Goal: Task Accomplishment & Management: Complete application form

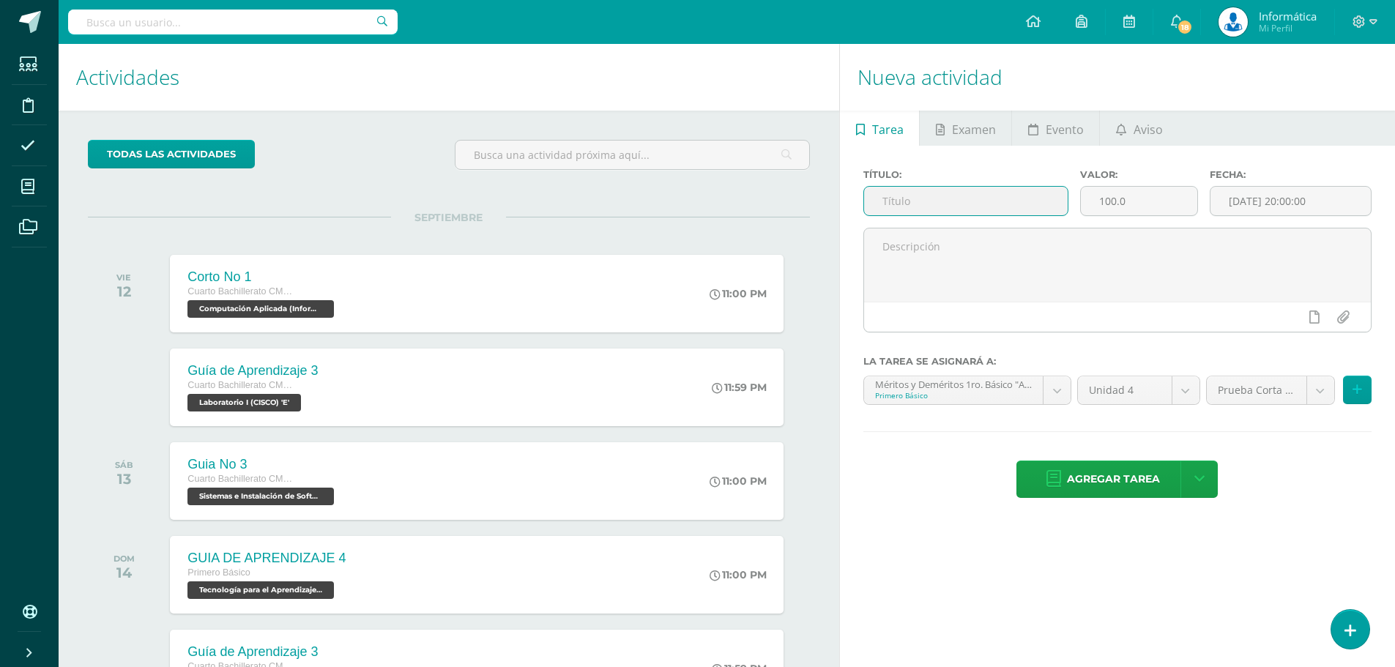
click at [940, 204] on input "text" at bounding box center [966, 201] width 204 height 29
type input "t"
type input "Guía 4 (Proyecto de Unidad)"
drag, startPoint x: 1149, startPoint y: 199, endPoint x: 1097, endPoint y: 203, distance: 52.9
click at [1097, 203] on input "100.0" at bounding box center [1139, 201] width 117 height 29
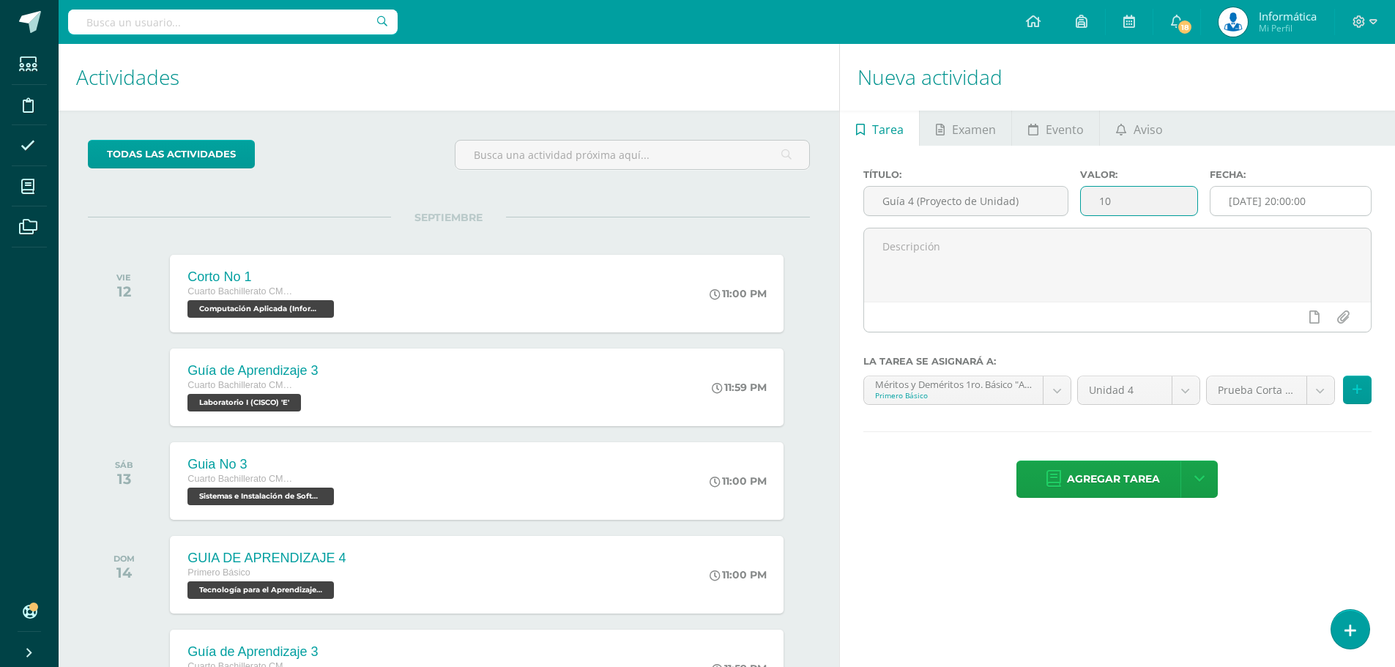
type input "10"
click at [1266, 203] on input "[DATE] 20:00:00" at bounding box center [1291, 201] width 160 height 29
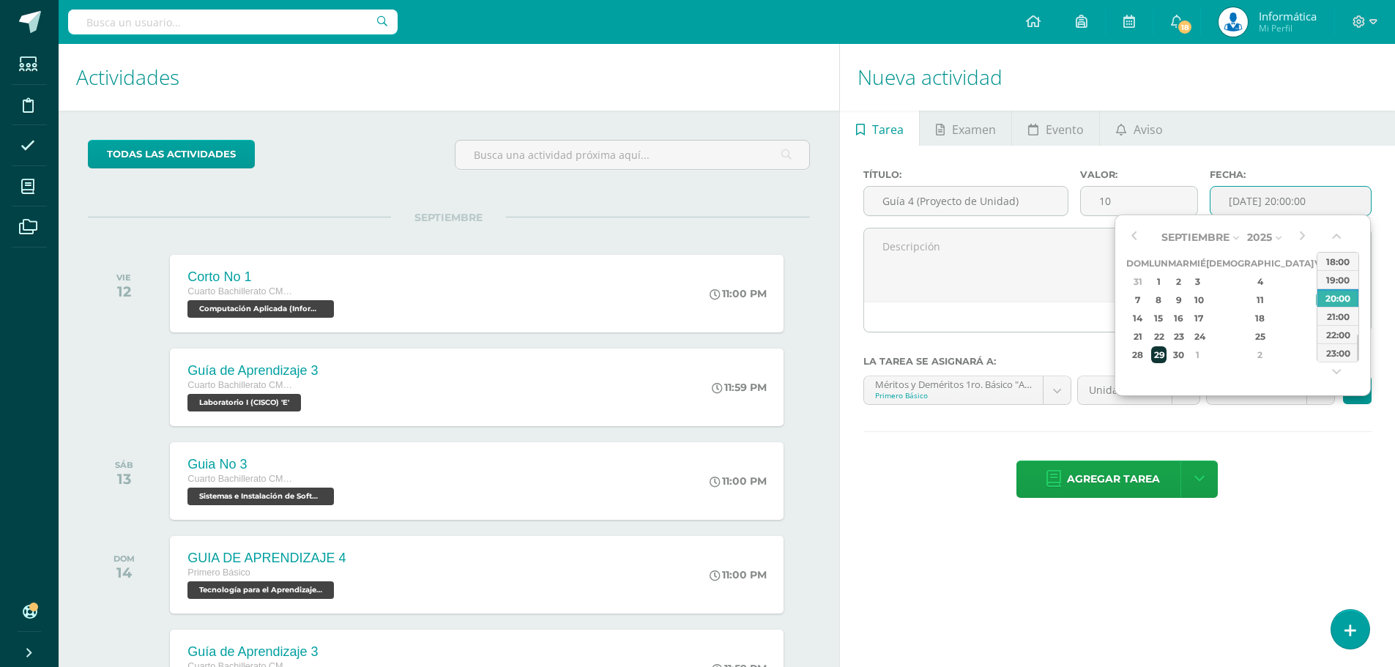
click at [1165, 352] on div "29" at bounding box center [1158, 354] width 15 height 17
click at [1338, 349] on div "23:00" at bounding box center [1338, 353] width 41 height 18
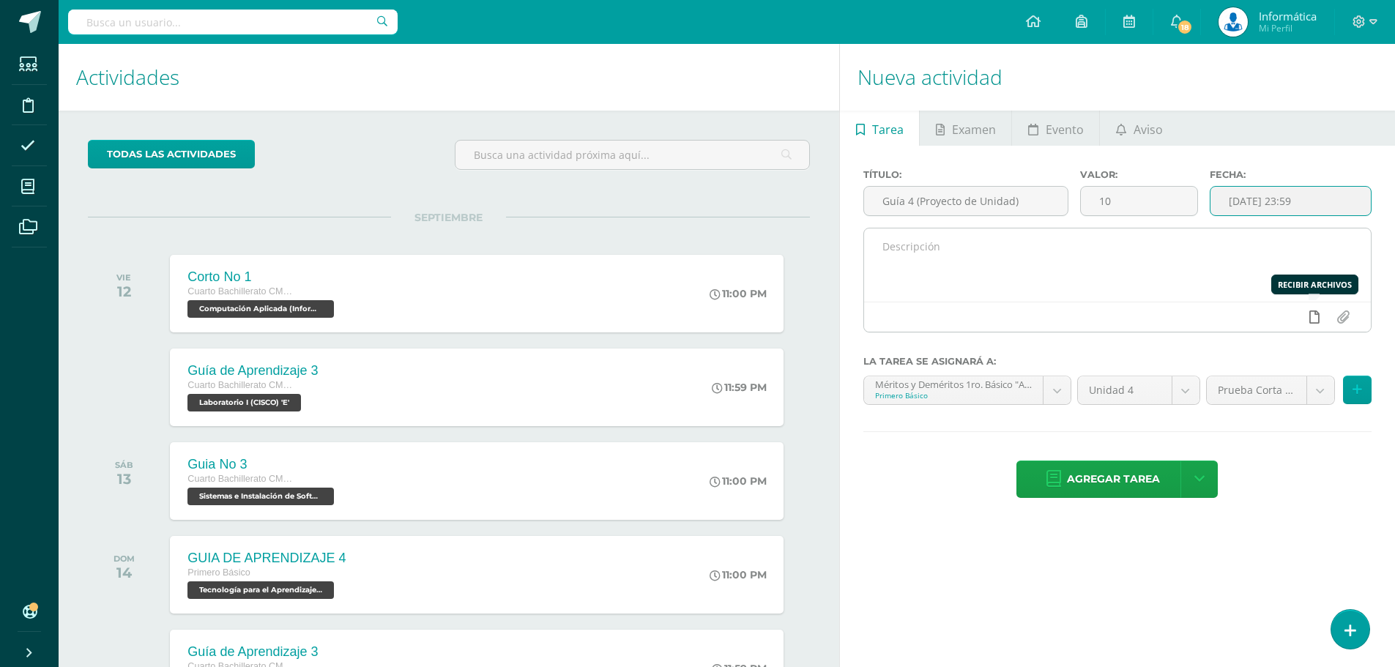
type input "[DATE] 23:59"
click at [1317, 313] on icon at bounding box center [1315, 317] width 10 height 13
click at [1339, 320] on input "file" at bounding box center [1343, 317] width 29 height 28
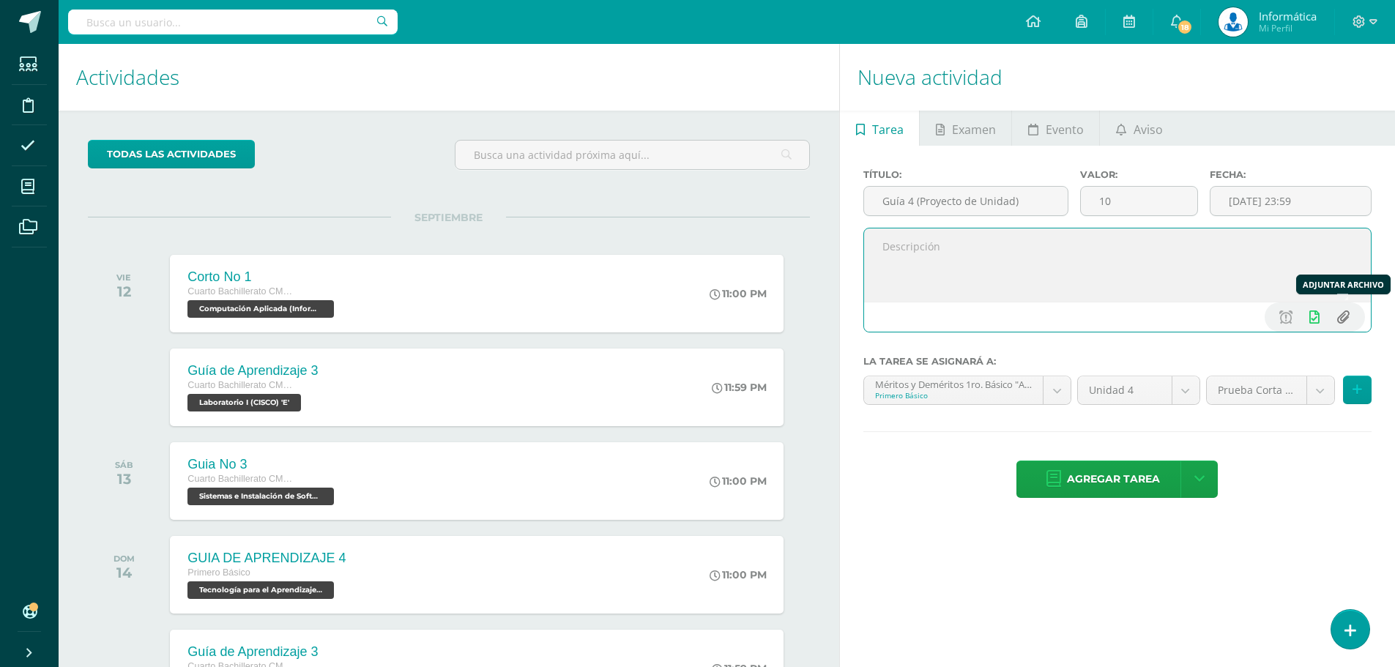
type input "C:\fakepath\[4] Guía de Aprendizaje - Sistemas e Instalación de Software.pdf"
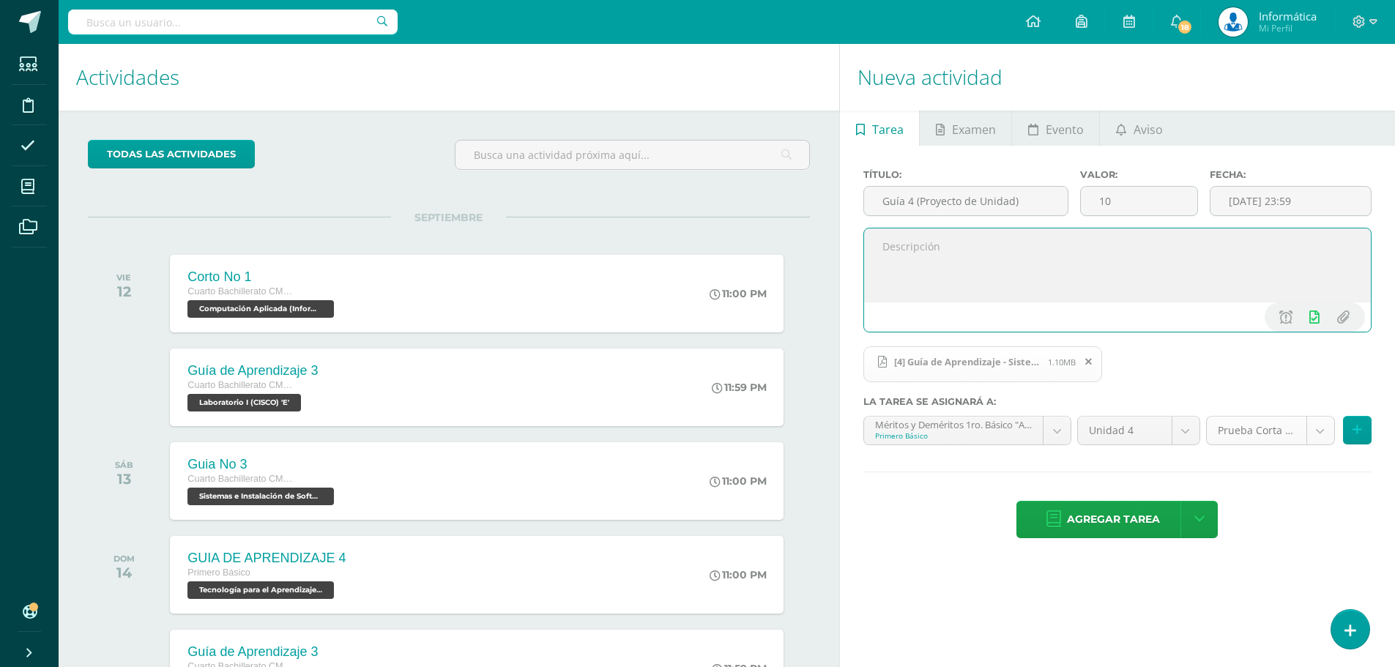
click at [1318, 431] on body "Estudiantes Disciplina Asistencia Mis cursos Archivos Soporte Centro de ayuda Ú…" at bounding box center [697, 333] width 1395 height 667
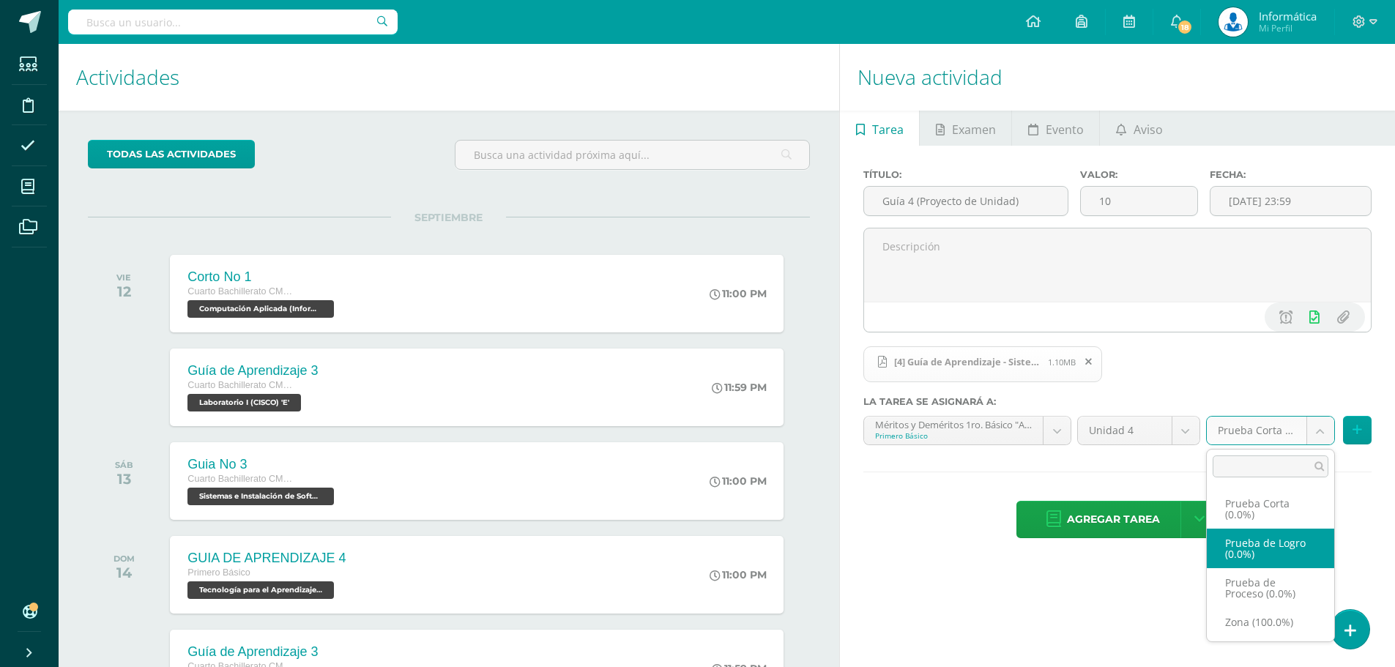
scroll to position [1, 0]
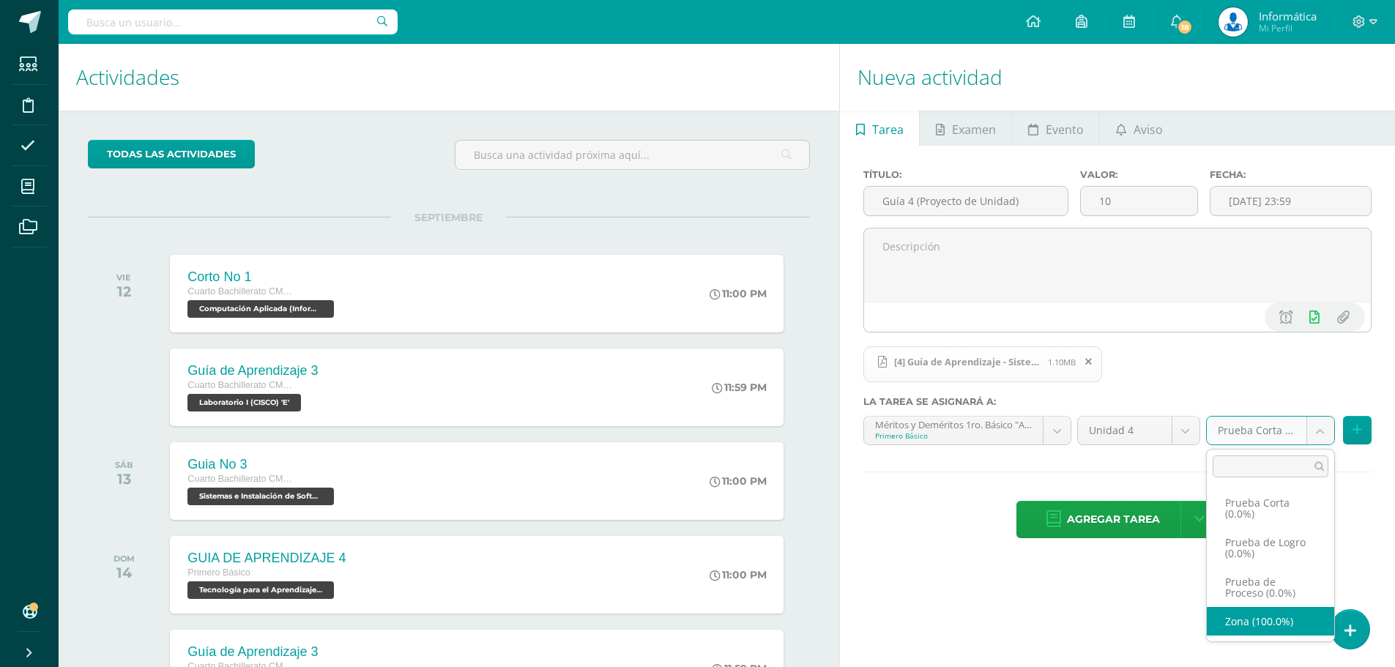
select select "166289"
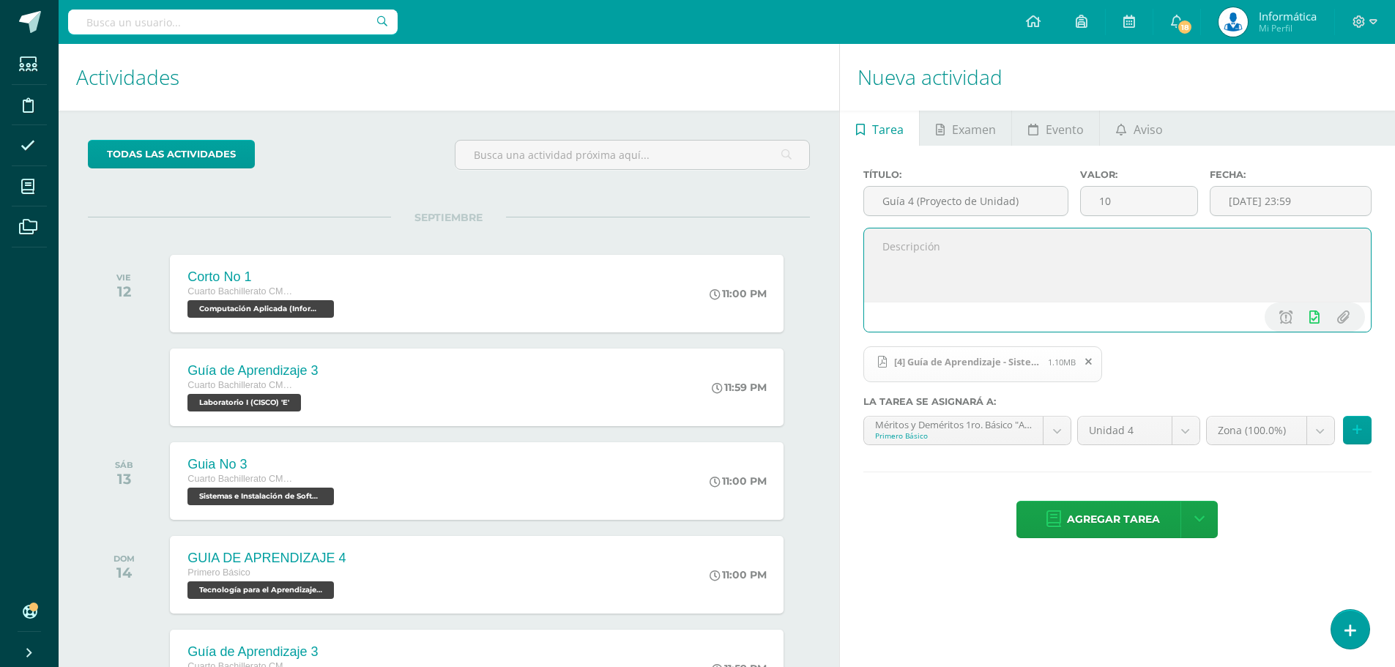
click at [932, 255] on textarea at bounding box center [1117, 265] width 507 height 73
click at [1143, 130] on span "Aviso" at bounding box center [1148, 129] width 29 height 35
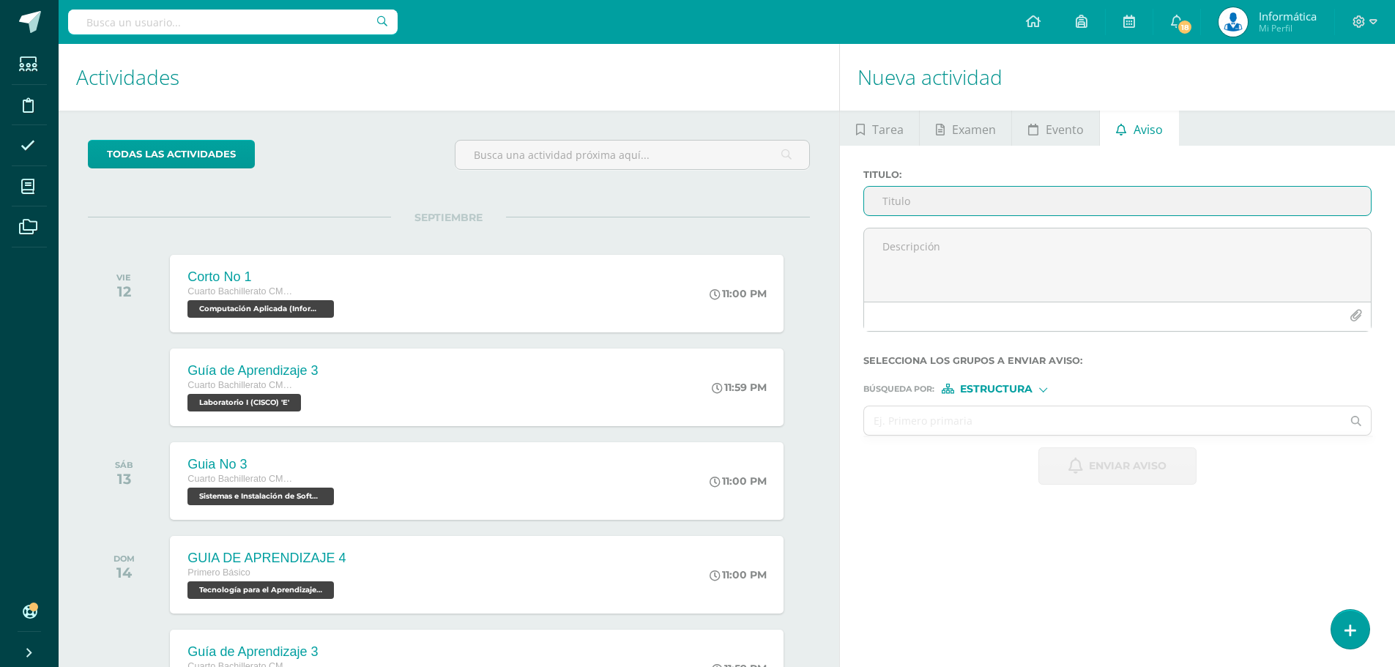
click at [965, 202] on input "Titulo :" at bounding box center [1117, 201] width 507 height 29
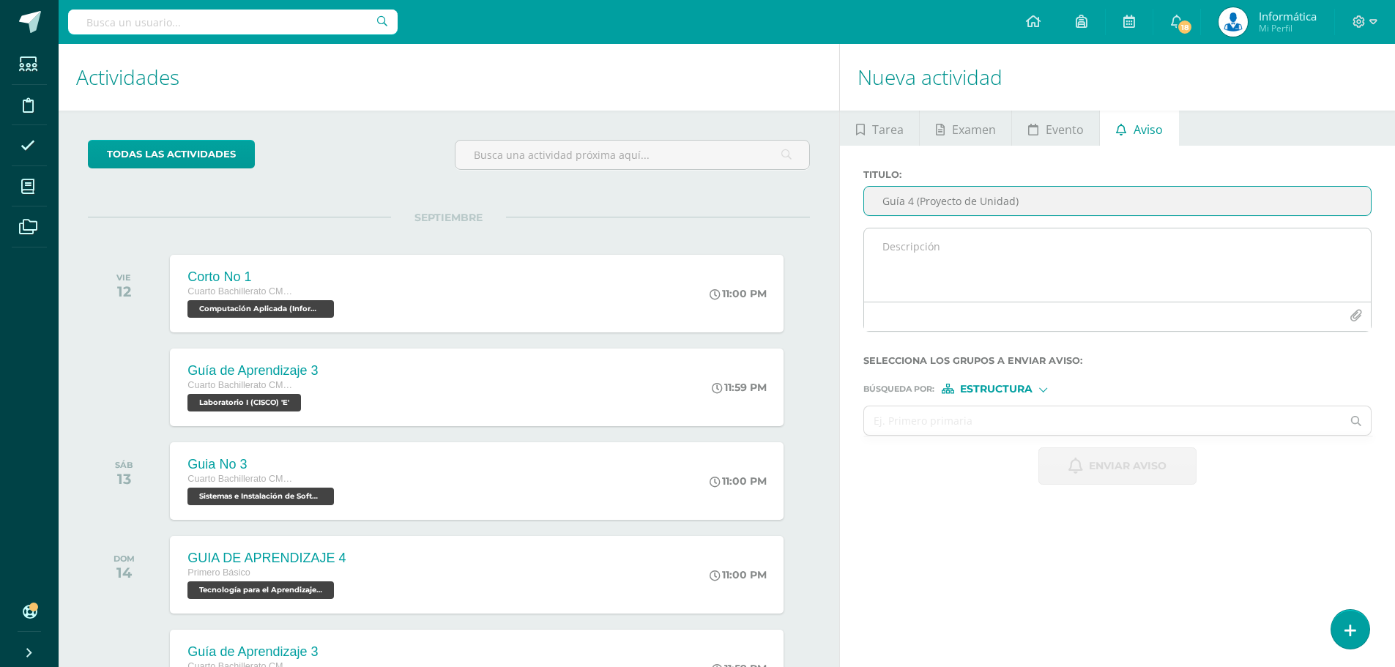
type input "Guía 4 (Proyecto de Unidad)"
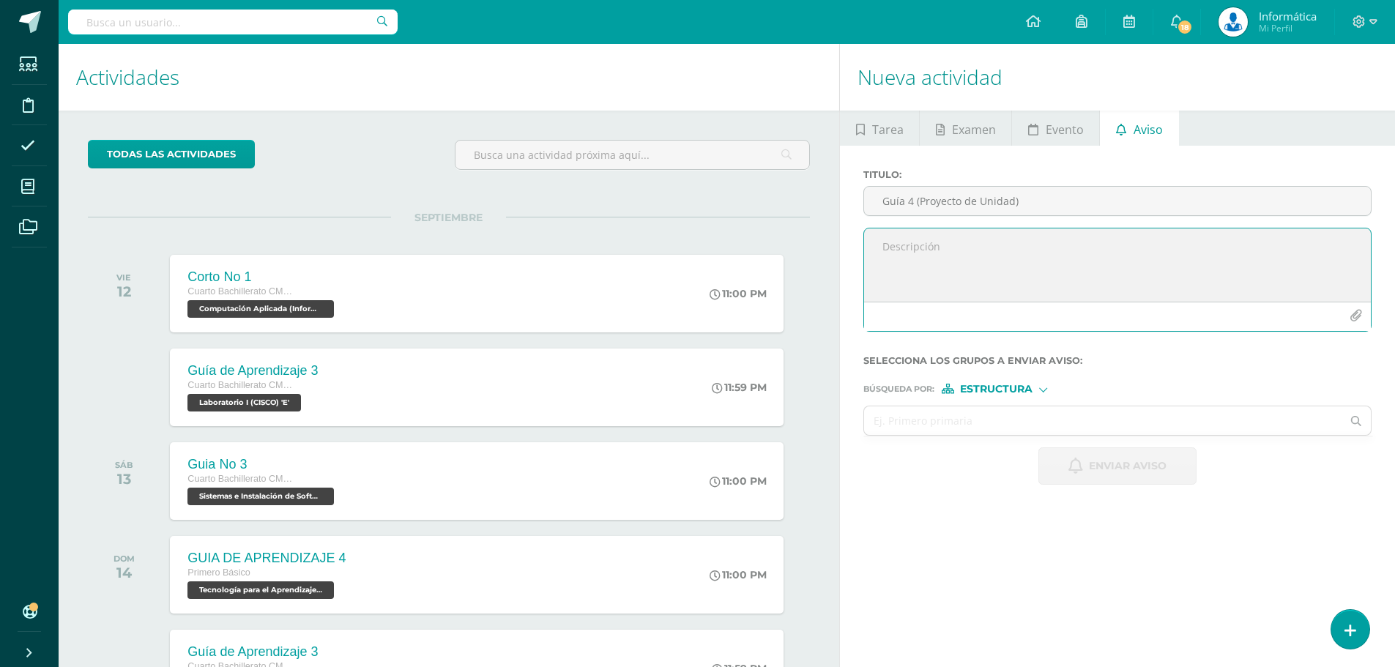
click at [963, 243] on textarea at bounding box center [1117, 265] width 507 height 73
click at [1358, 313] on icon "button" at bounding box center [1356, 316] width 12 height 12
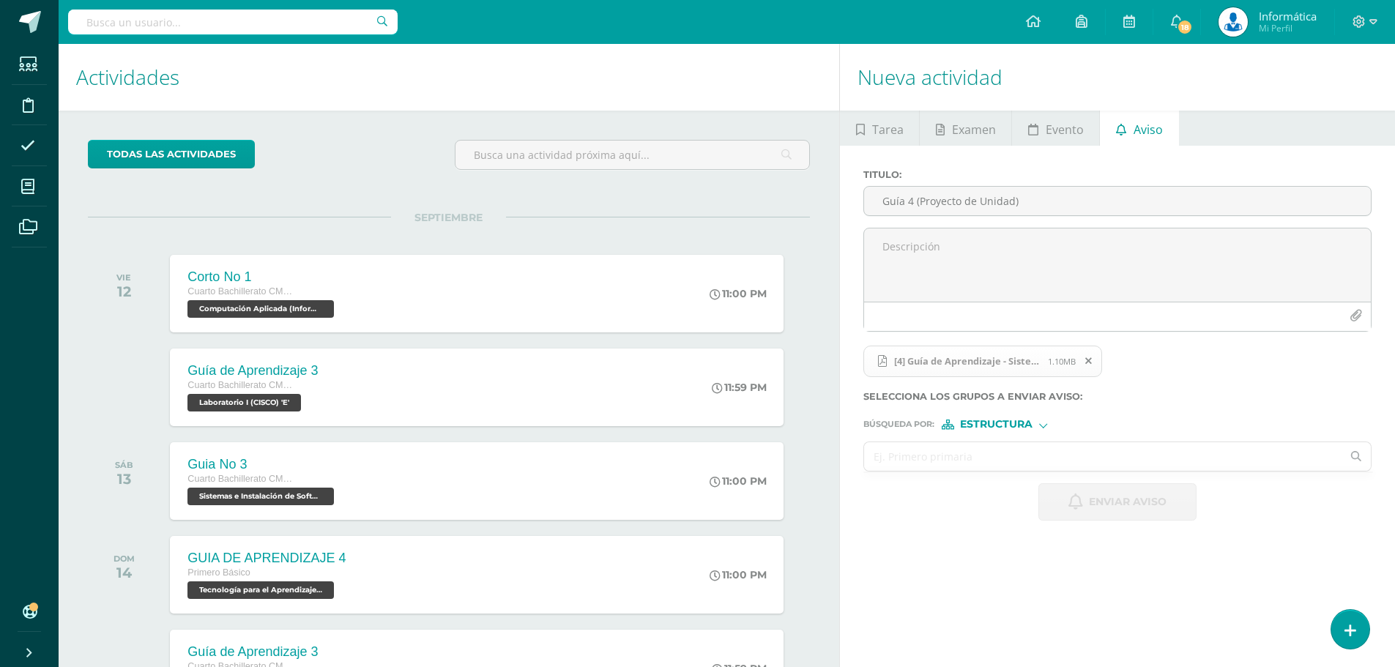
click at [934, 448] on input "text" at bounding box center [1103, 456] width 478 height 29
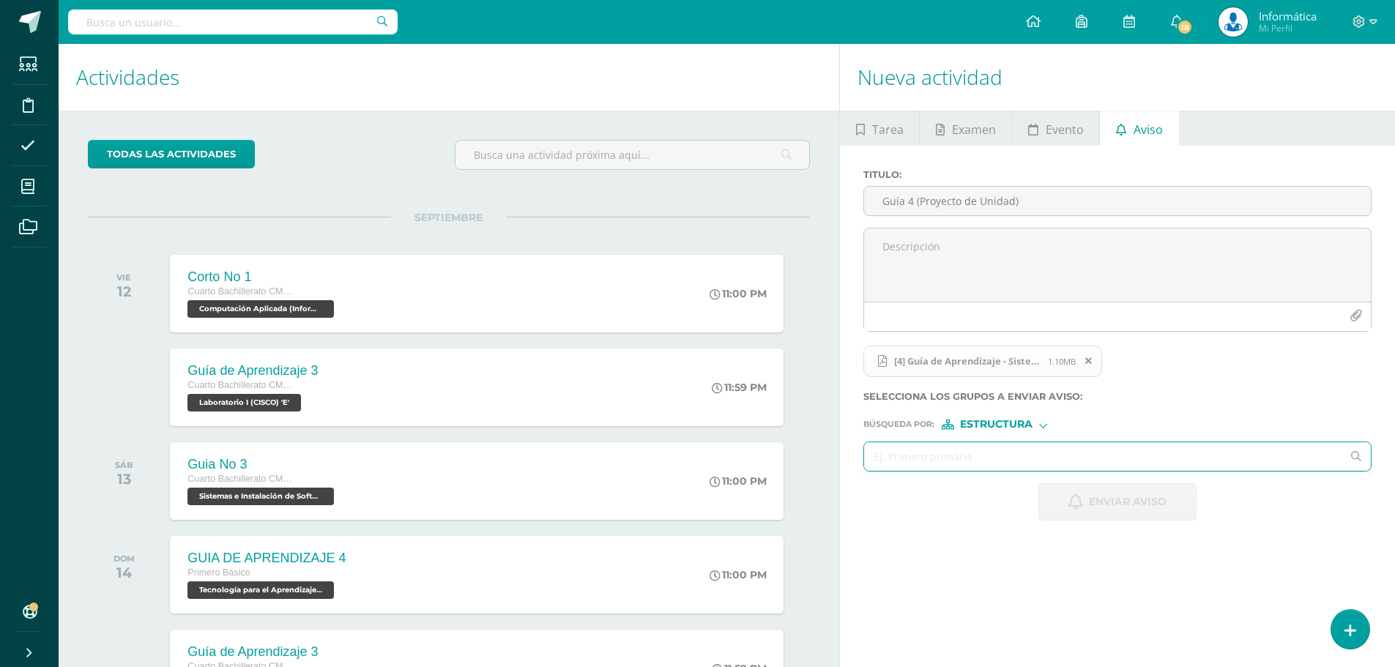
type input "c"
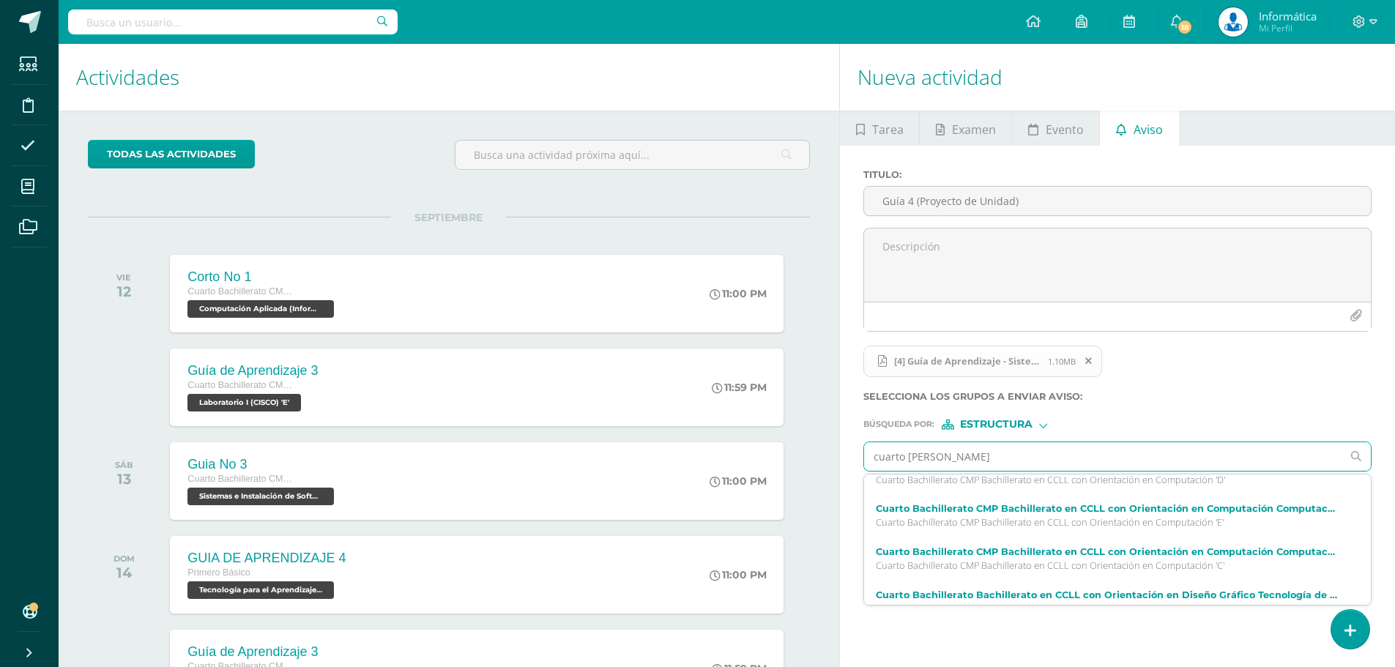
scroll to position [439, 0]
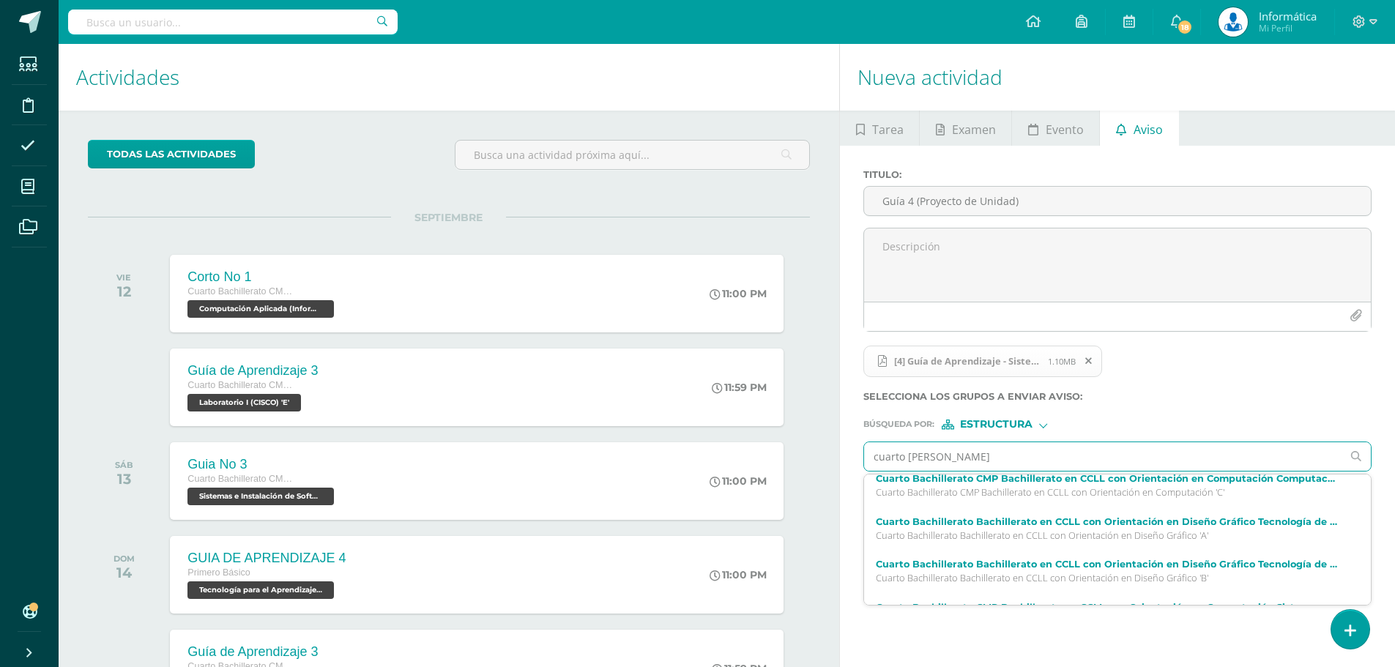
drag, startPoint x: 951, startPoint y: 450, endPoint x: 871, endPoint y: 464, distance: 81.9
click at [871, 464] on input "cuarto [PERSON_NAME]" at bounding box center [1103, 456] width 478 height 29
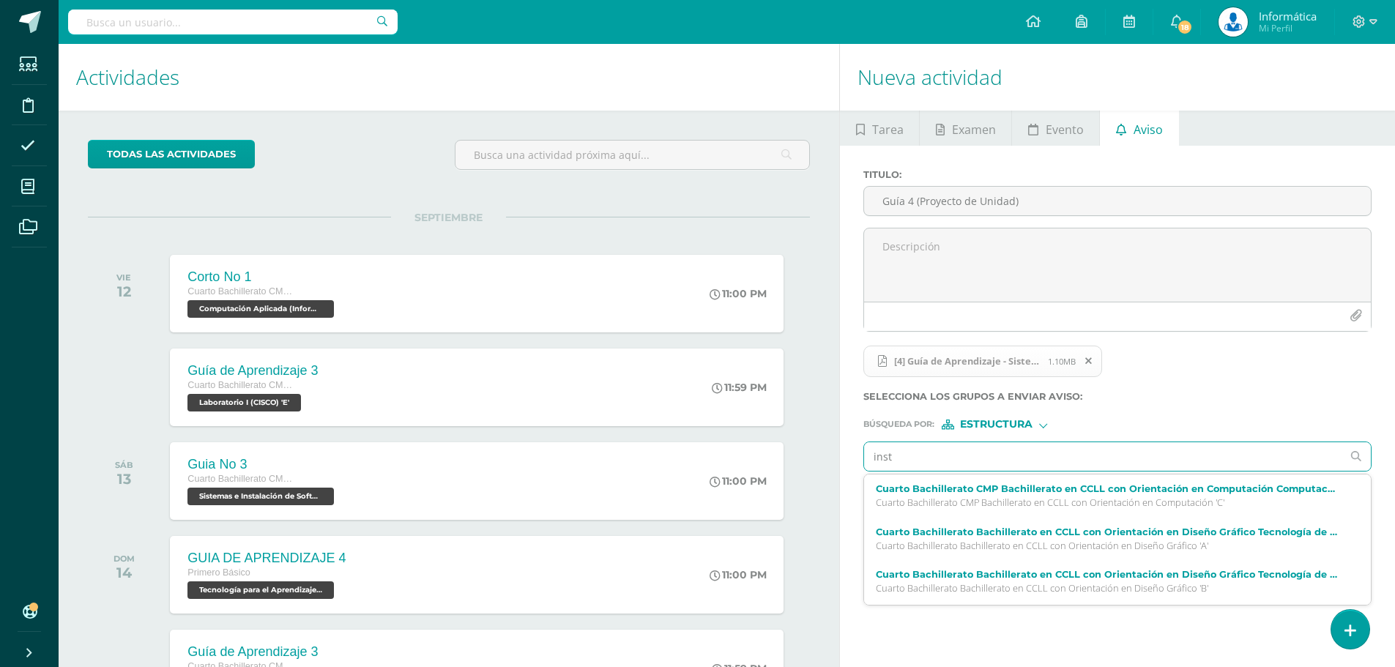
type input "insta"
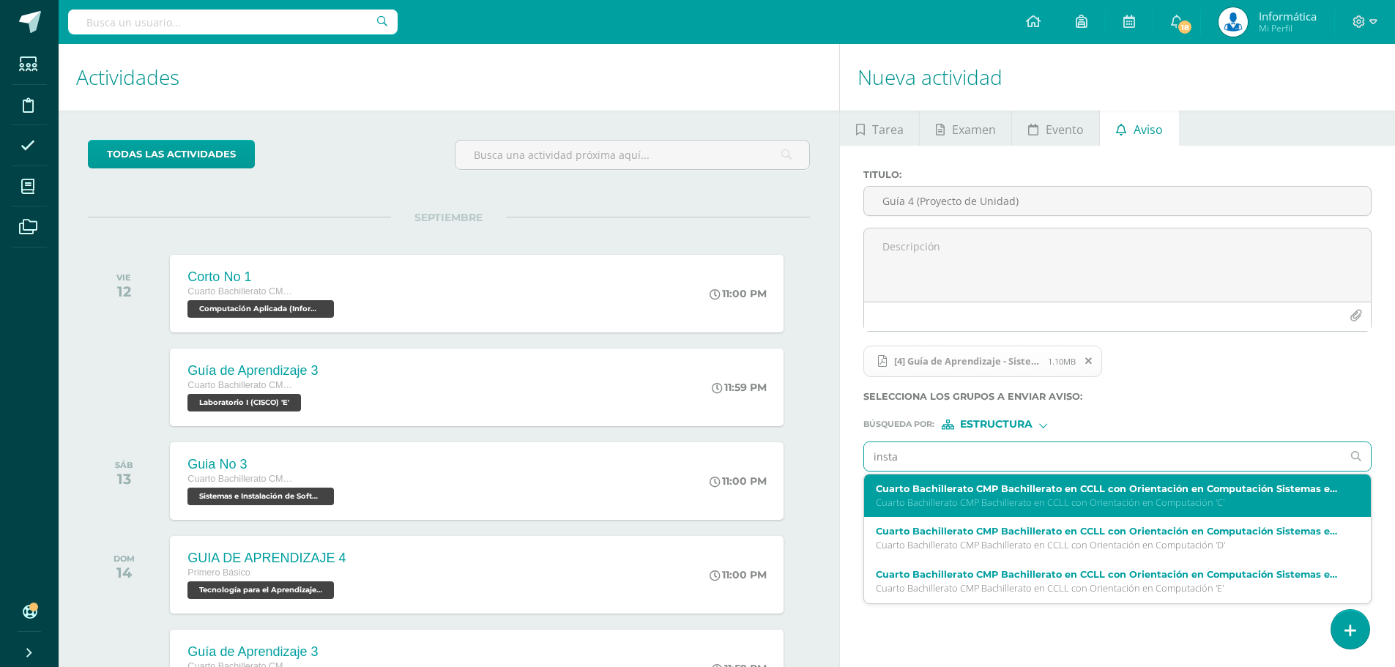
click at [1006, 491] on label "Cuarto Bachillerato CMP Bachillerato en CCLL con Orientación en Computación Sis…" at bounding box center [1107, 488] width 462 height 11
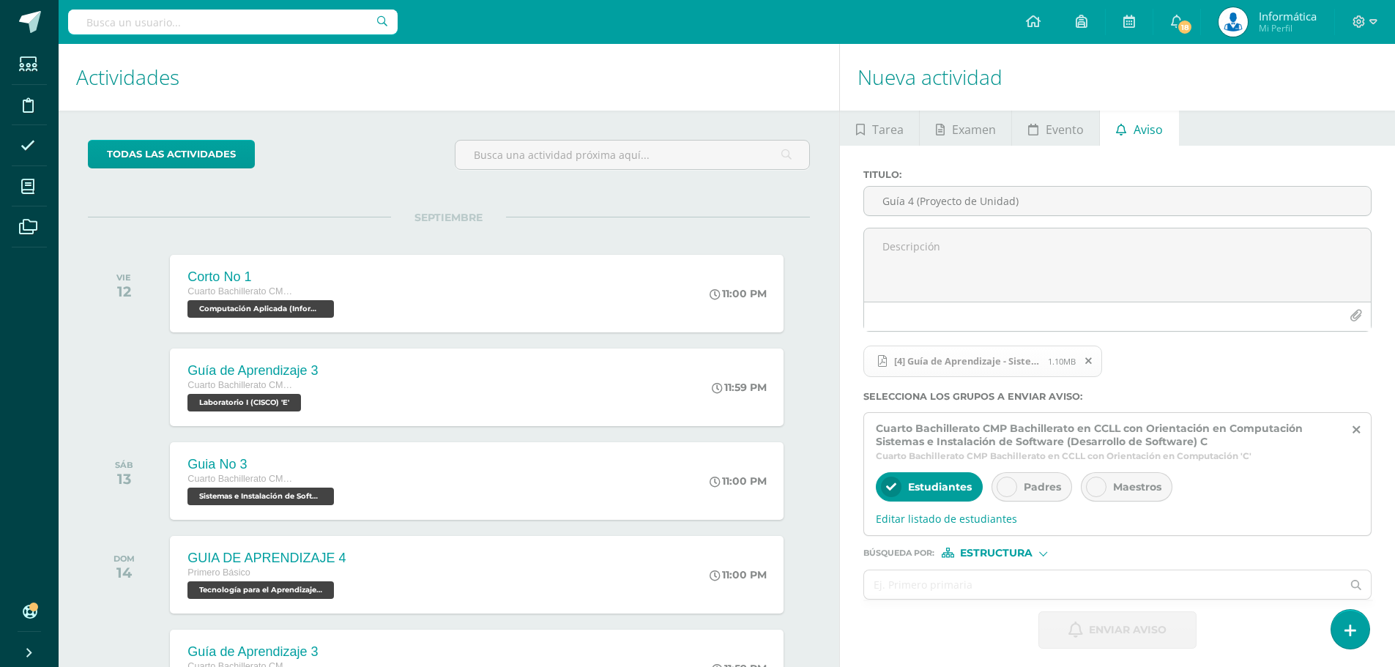
click at [1121, 485] on span "Maestros" at bounding box center [1137, 487] width 48 height 13
click at [1012, 596] on input "text" at bounding box center [1103, 585] width 478 height 29
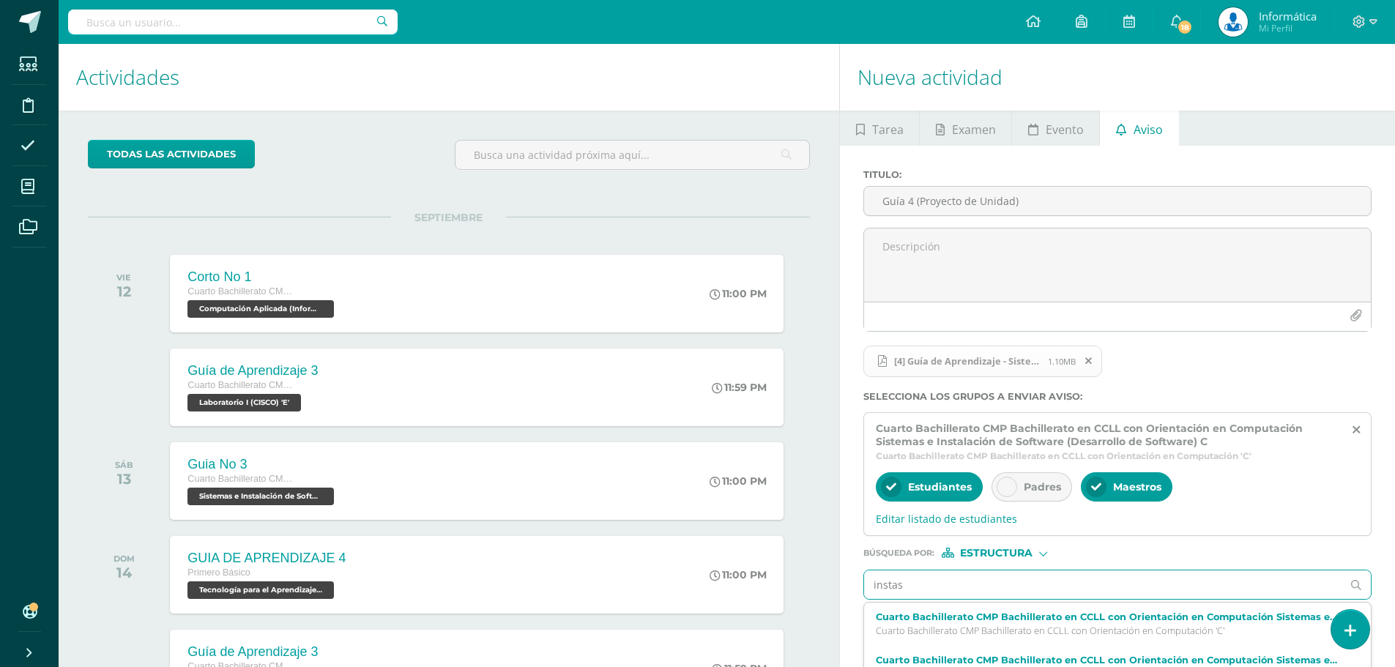
type input "insta"
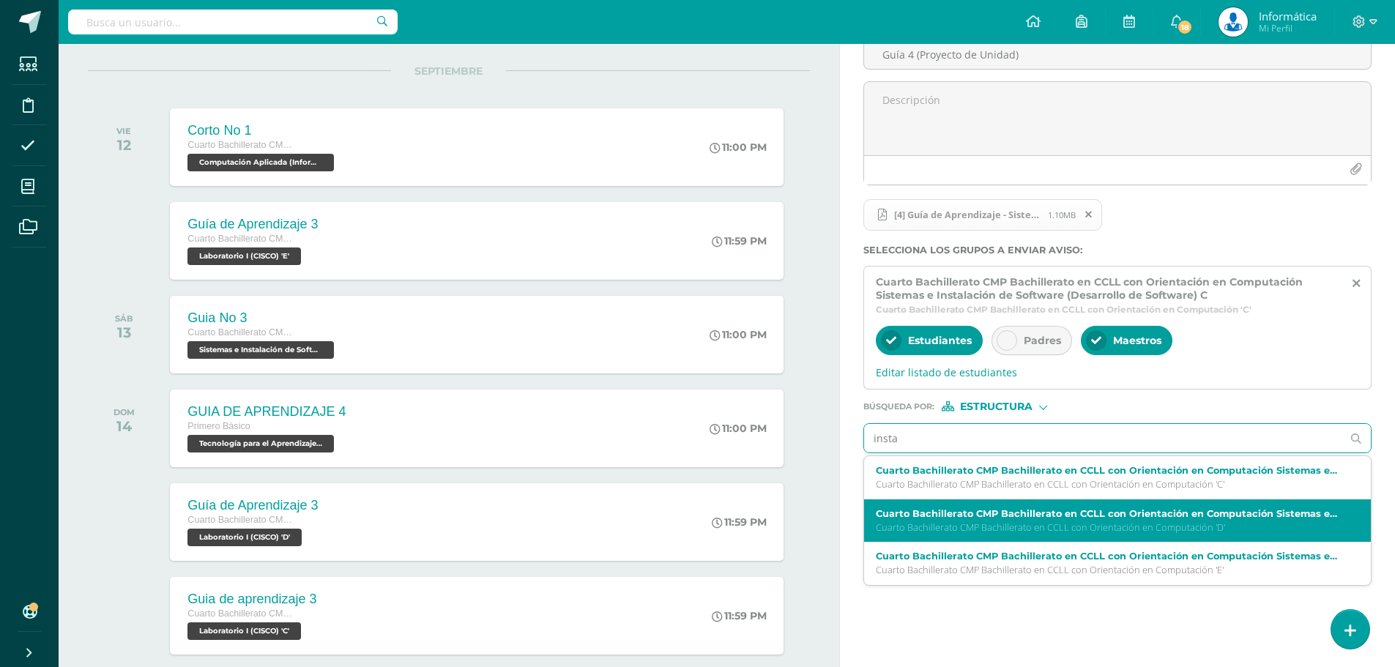
click at [1078, 515] on label "Cuarto Bachillerato CMP Bachillerato en CCLL con Orientación en Computación Sis…" at bounding box center [1107, 513] width 462 height 11
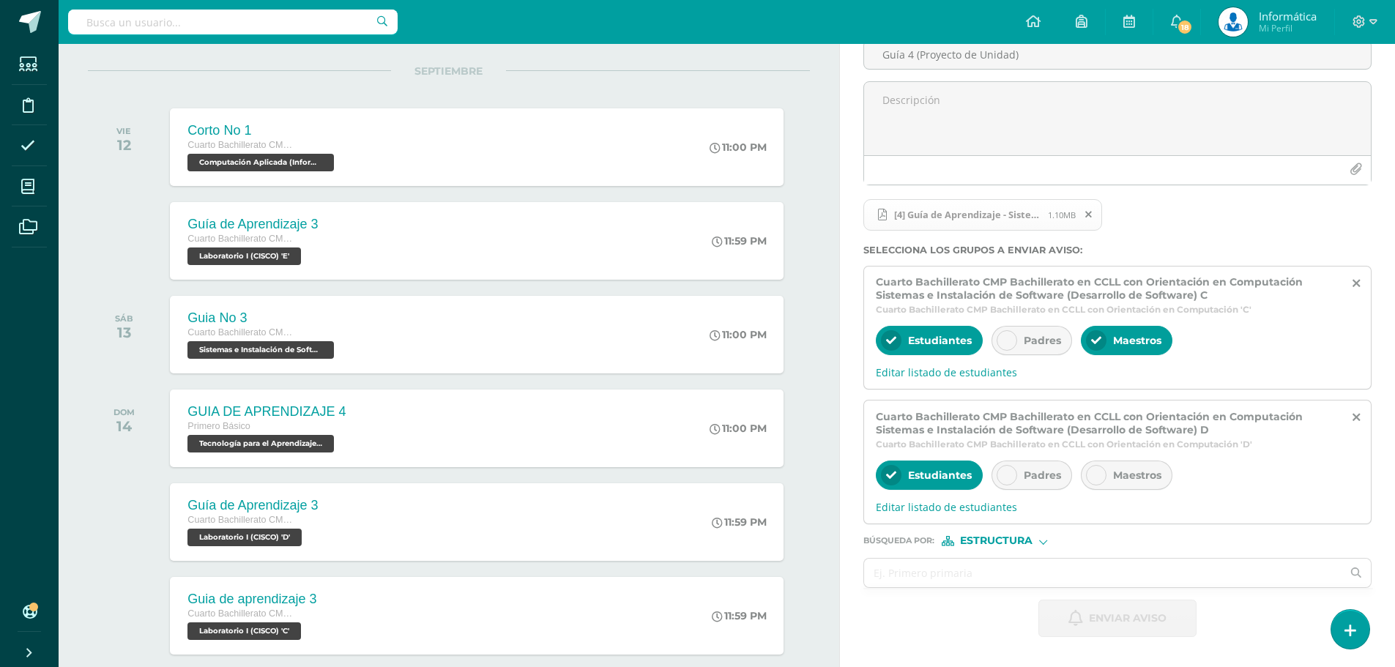
click at [1109, 482] on div "Maestros" at bounding box center [1127, 475] width 92 height 29
click at [962, 569] on input "text" at bounding box center [1103, 573] width 478 height 29
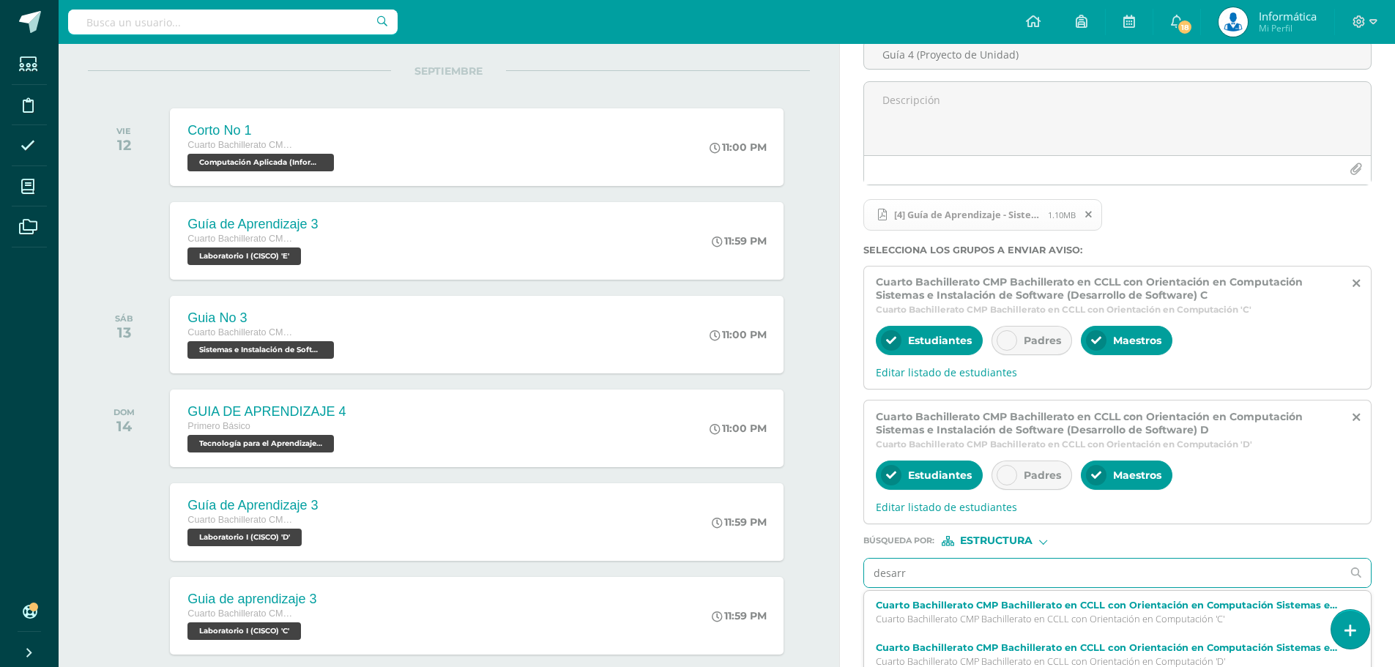
type input "desarro"
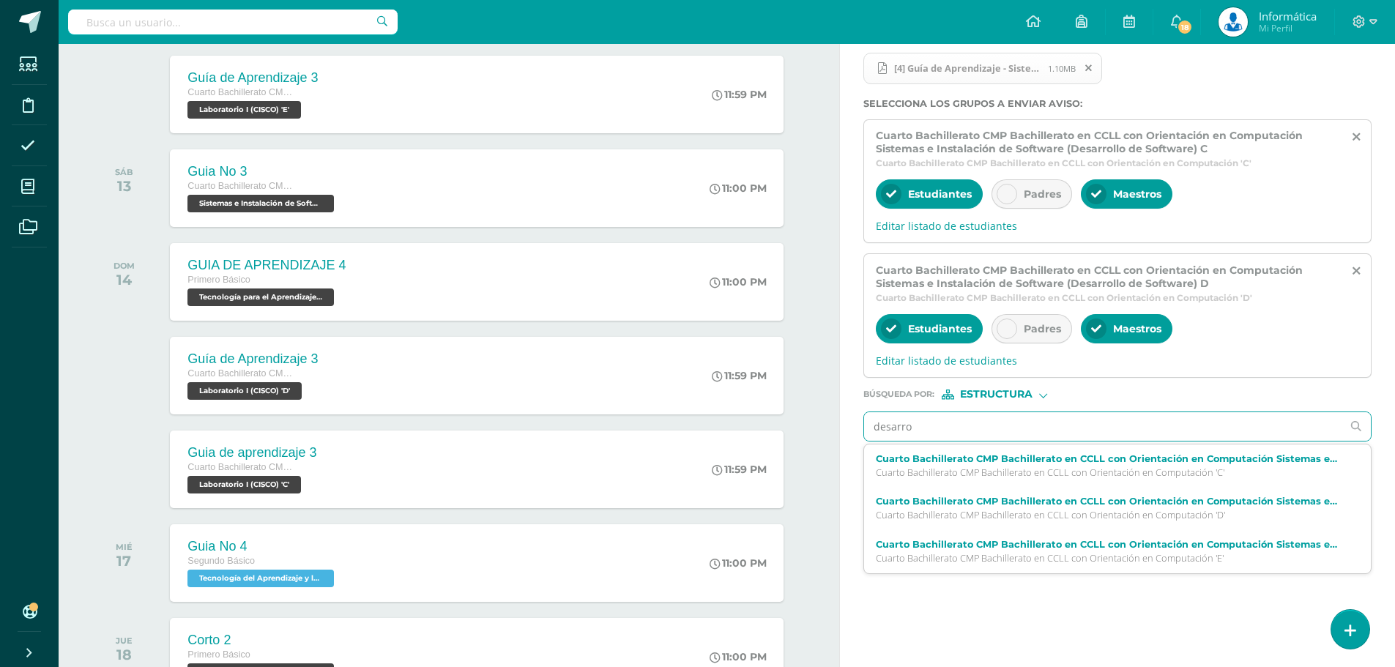
scroll to position [366, 0]
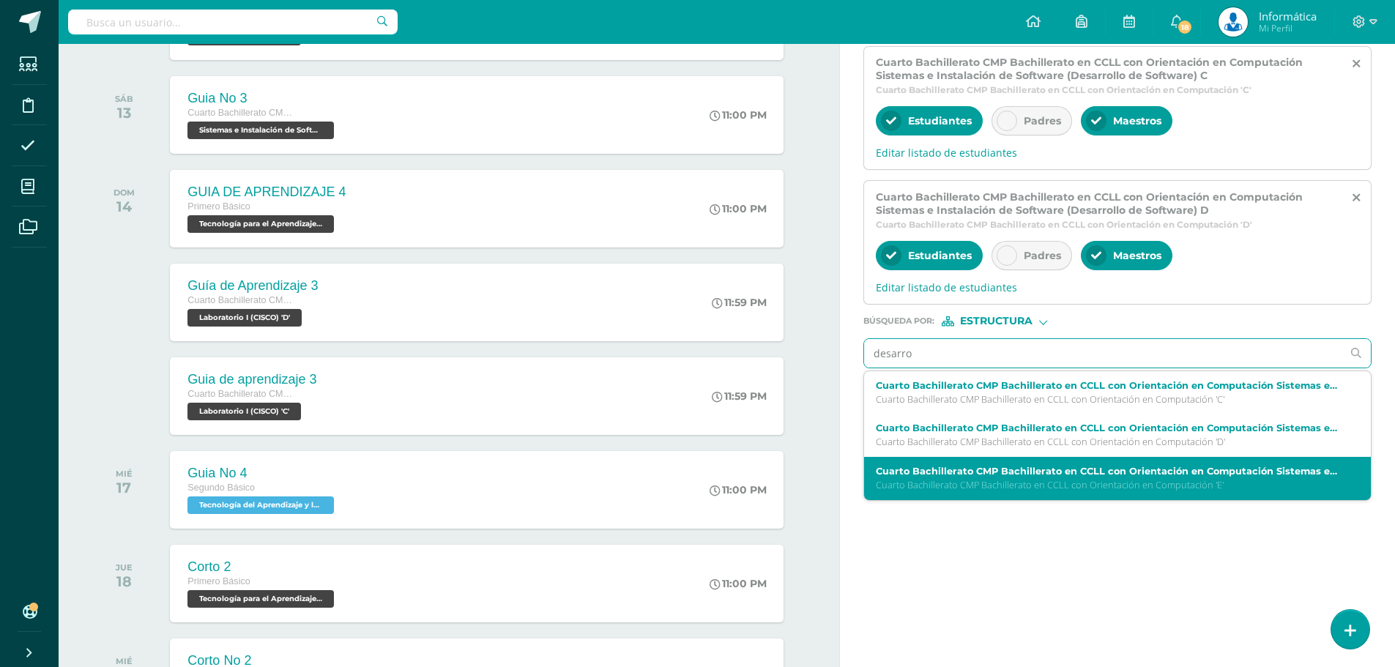
click at [1201, 474] on label "Cuarto Bachillerato CMP Bachillerato en CCLL con Orientación en Computación Sis…" at bounding box center [1107, 471] width 462 height 11
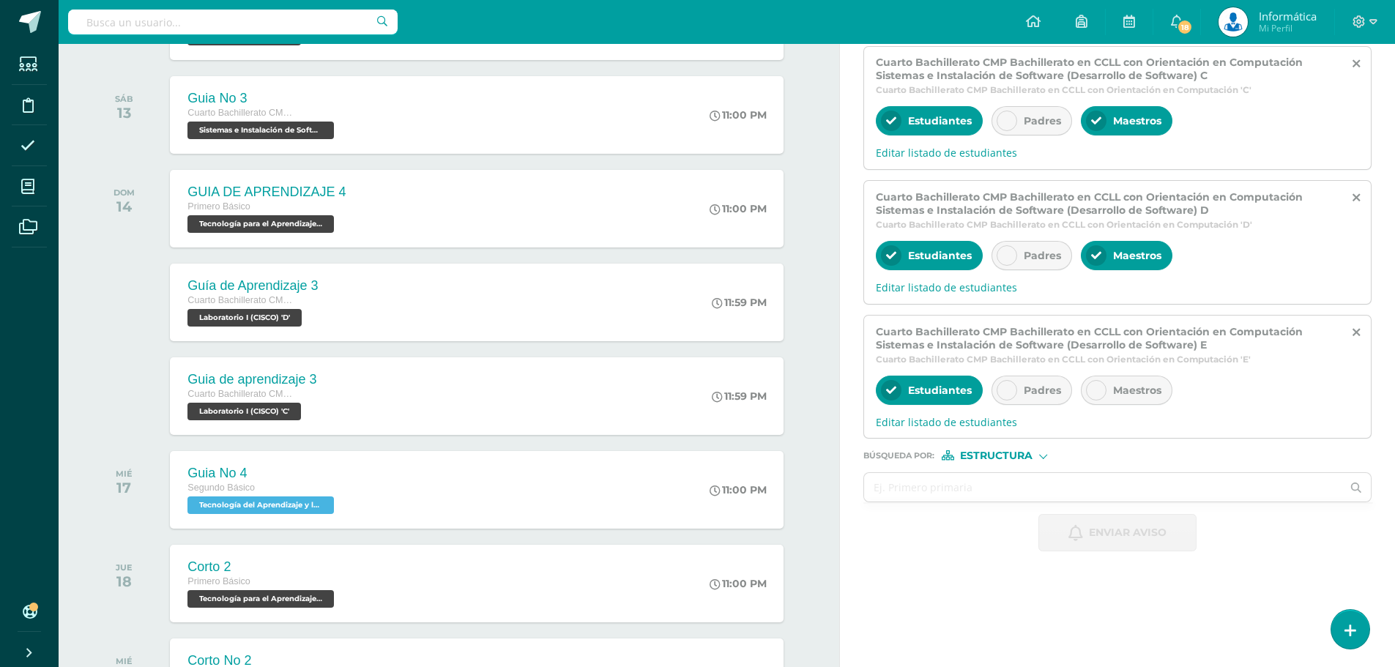
click at [1092, 393] on icon at bounding box center [1096, 390] width 10 height 10
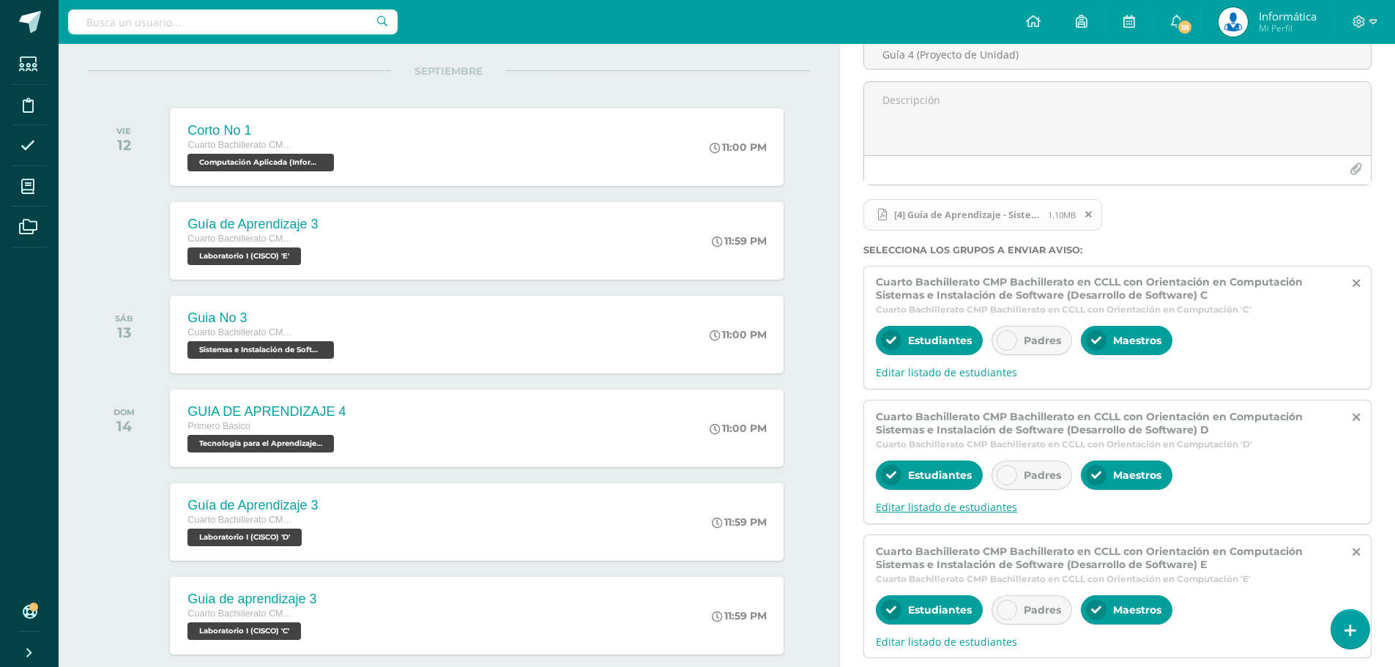
scroll to position [0, 0]
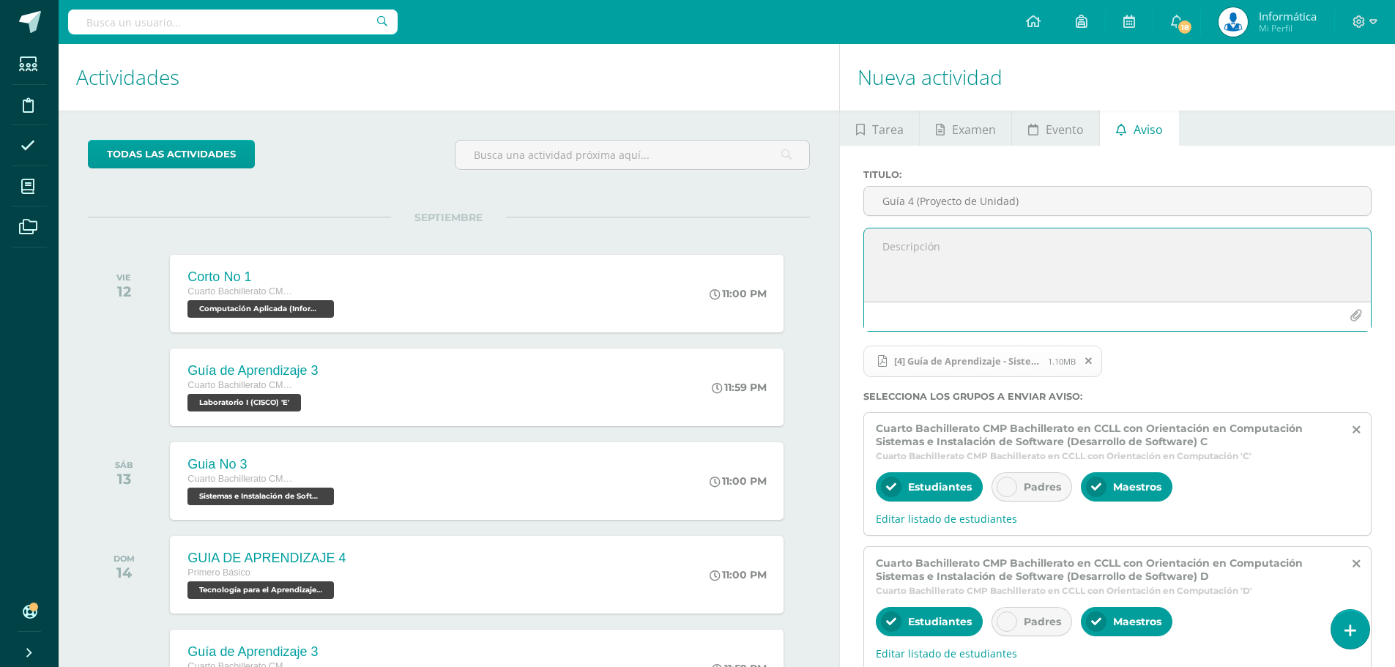
click at [943, 250] on textarea at bounding box center [1117, 265] width 507 height 73
click at [1353, 318] on icon "button" at bounding box center [1356, 316] width 12 height 12
click at [932, 248] on textarea at bounding box center [1117, 265] width 507 height 73
click at [1092, 248] on textarea "Importante: La siguiente tarea se recibirá" at bounding box center [1117, 265] width 507 height 73
click at [1294, 243] on textarea "Importante: La siguiente tarea se recibirá según la fecha que indica el documen…" at bounding box center [1117, 265] width 507 height 73
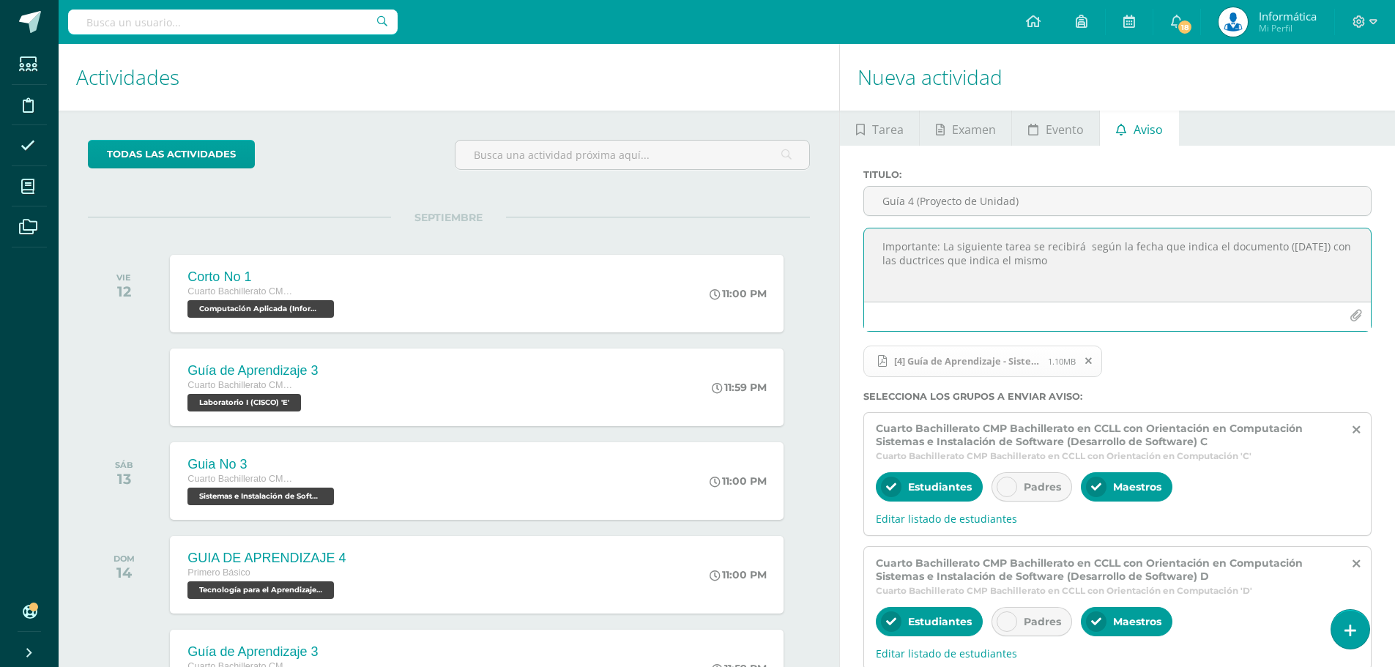
click at [1082, 264] on textarea "Importante: La siguiente tarea se recibirá según la fecha que indica el documen…" at bounding box center [1117, 265] width 507 height 73
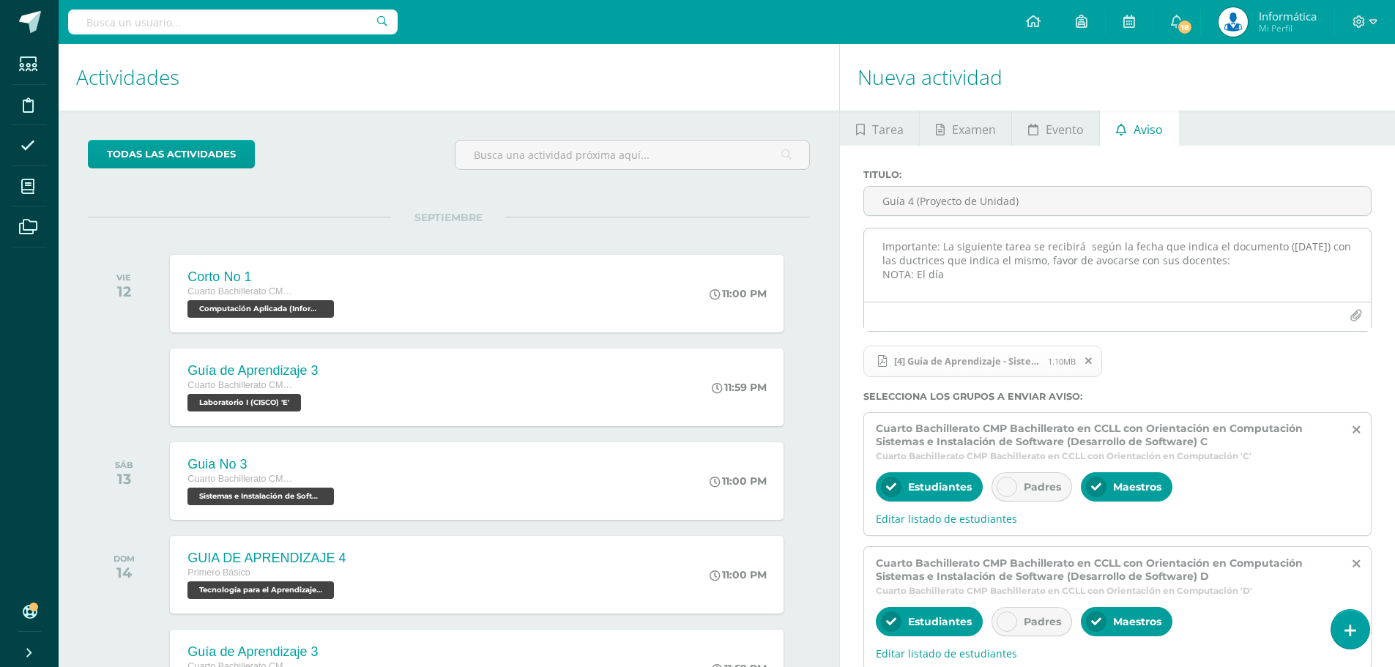
click at [954, 278] on textarea "Importante: La siguiente tarea se recibirá según la fecha que indica el documen…" at bounding box center [1117, 265] width 507 height 73
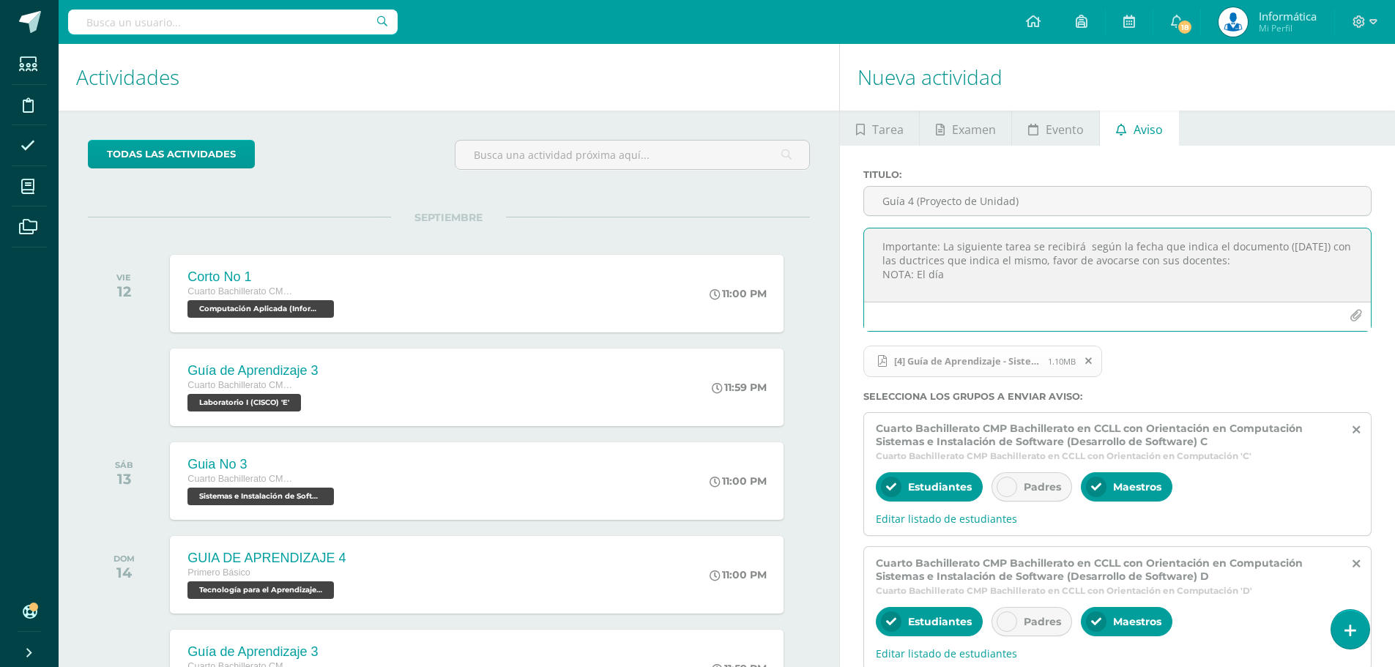
click at [978, 285] on textarea "Importante: La siguiente tarea se recibirá según la fecha que indica el documen…" at bounding box center [1117, 265] width 507 height 73
click at [946, 270] on textarea "Importante: La siguiente tarea se recibirá según la fecha que indica el documen…" at bounding box center [1117, 265] width 507 height 73
drag, startPoint x: 945, startPoint y: 274, endPoint x: 918, endPoint y: 275, distance: 27.1
click at [918, 275] on textarea "Importante: La siguiente tarea se recibirá según la fecha que indica el documen…" at bounding box center [1117, 265] width 507 height 73
click at [1158, 272] on textarea "Importante: La siguiente tarea se recibirá según la fecha que indica el documen…" at bounding box center [1117, 265] width 507 height 73
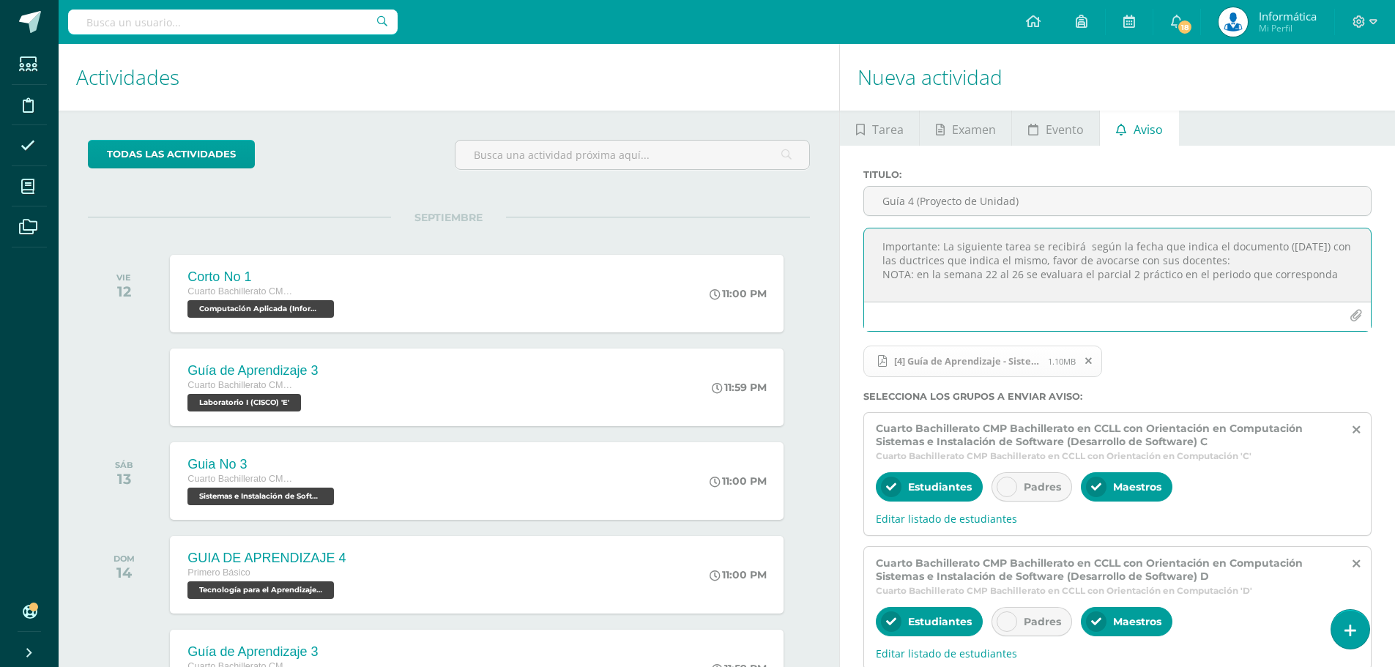
click at [1350, 278] on textarea "Importante: La siguiente tarea se recibirá según la fecha que indica el documen…" at bounding box center [1117, 265] width 507 height 73
click at [1342, 278] on textarea "Importante: La siguiente tarea se recibirá según la fecha que indica el documen…" at bounding box center [1117, 265] width 507 height 73
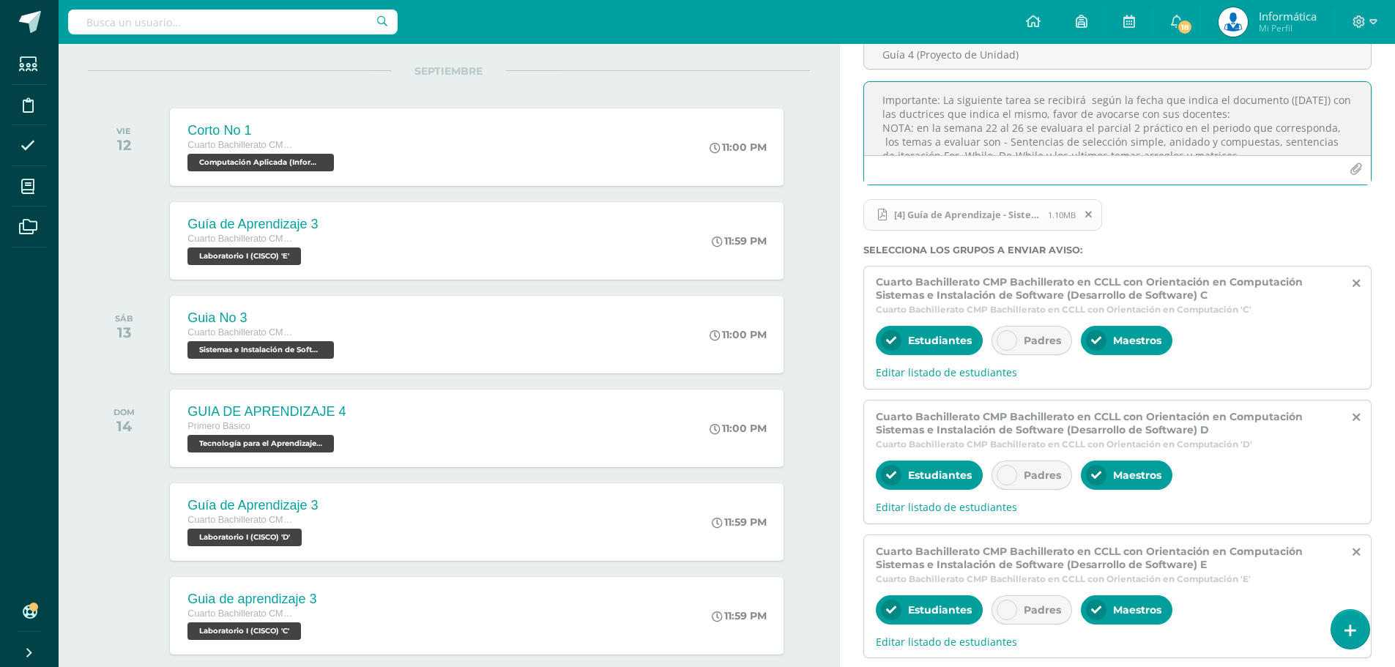
scroll to position [293, 0]
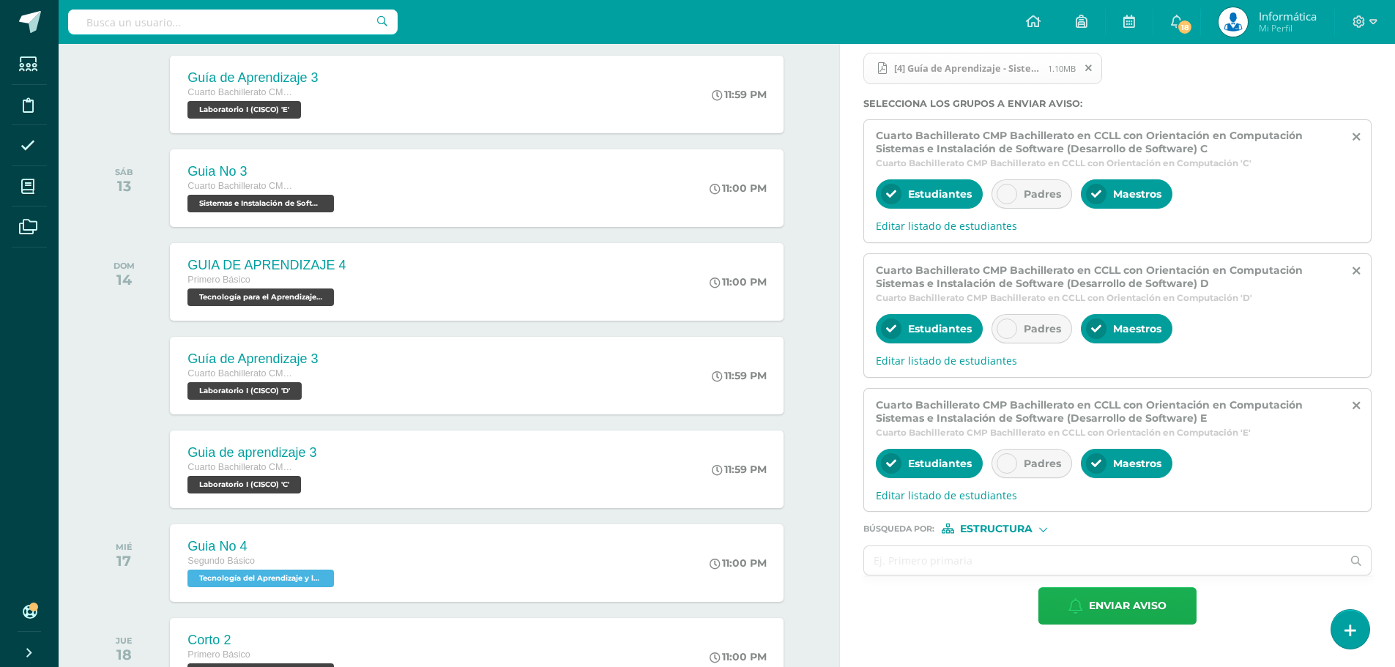
type textarea "Importante: La siguiente tarea se recibirá según la fecha que indica el documen…"
click at [1127, 607] on span "Enviar aviso" at bounding box center [1128, 606] width 78 height 36
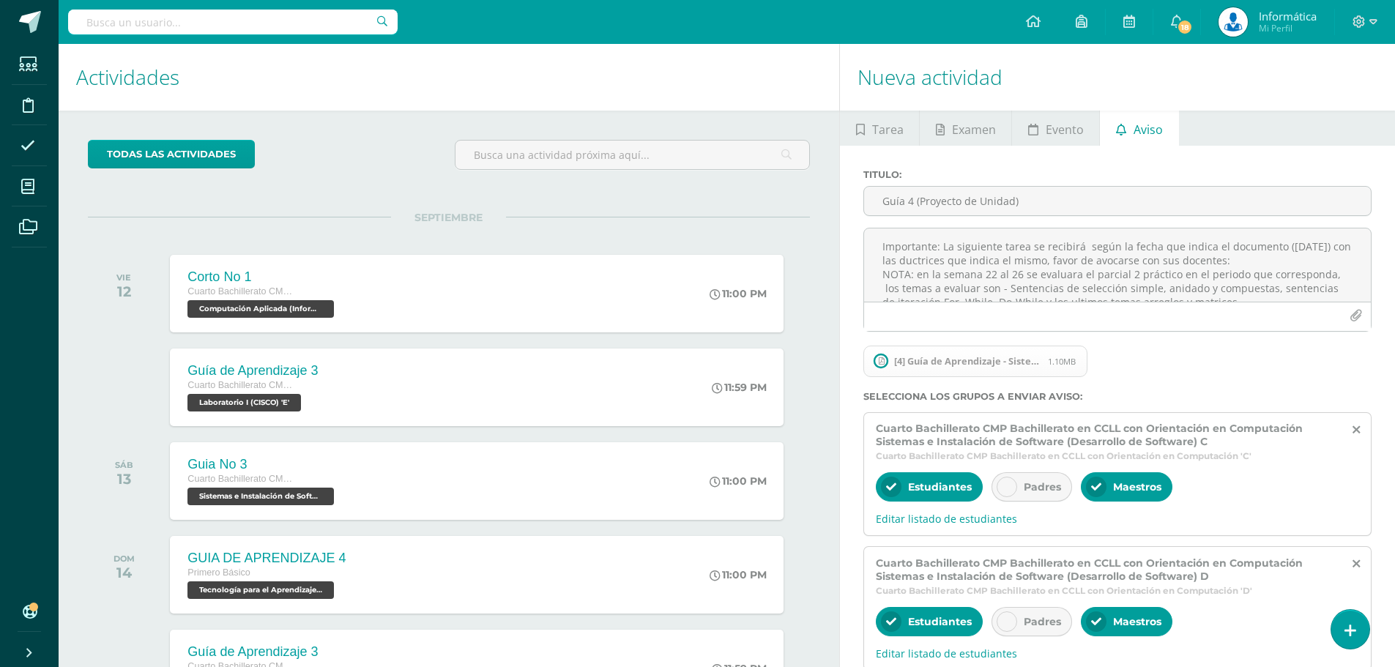
scroll to position [220, 0]
